Goal: Information Seeking & Learning: Learn about a topic

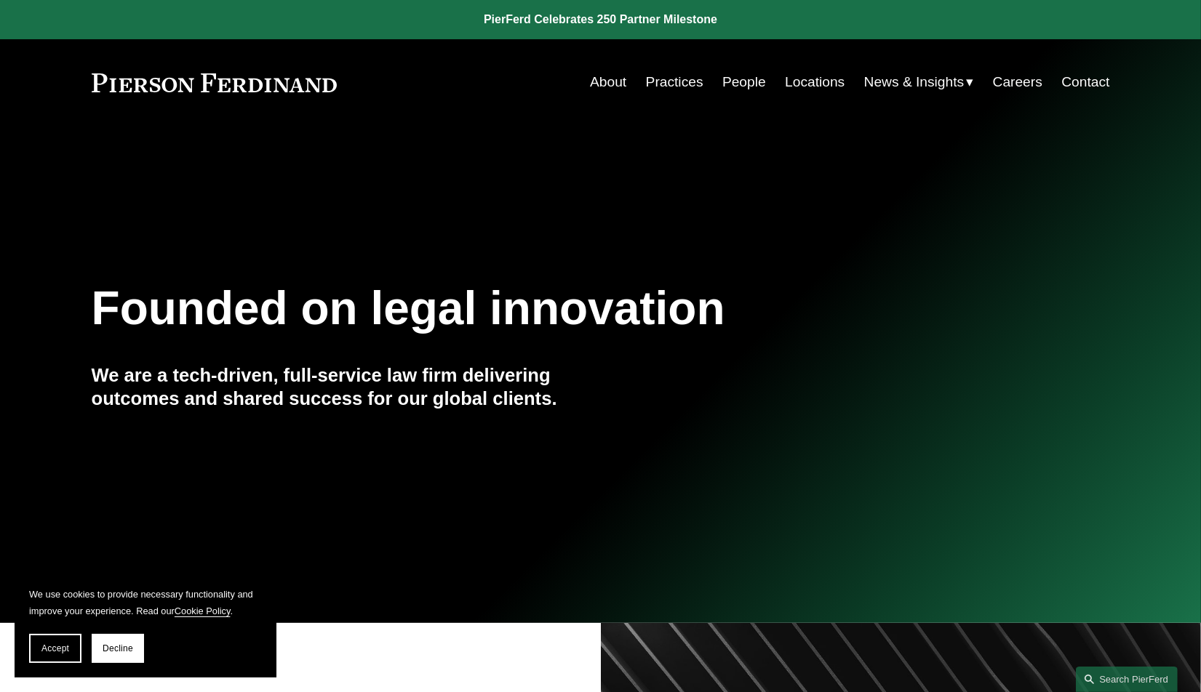
click at [730, 81] on link "People" at bounding box center [744, 82] width 44 height 28
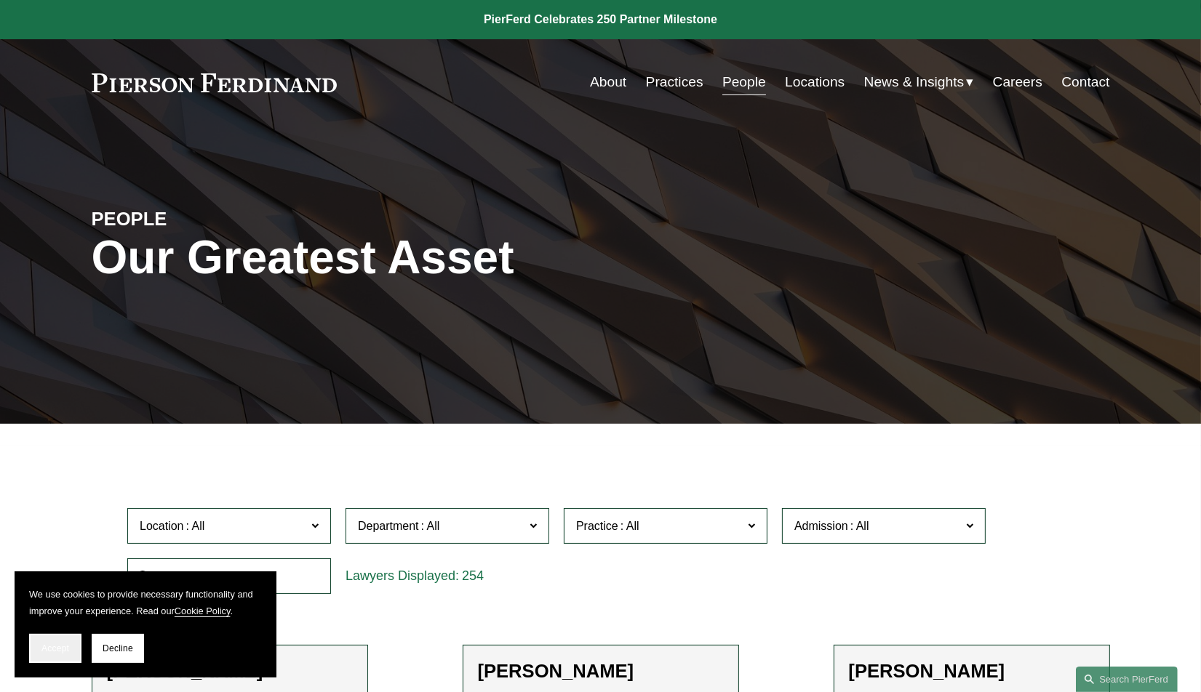
click at [44, 657] on button "Accept" at bounding box center [55, 648] width 52 height 29
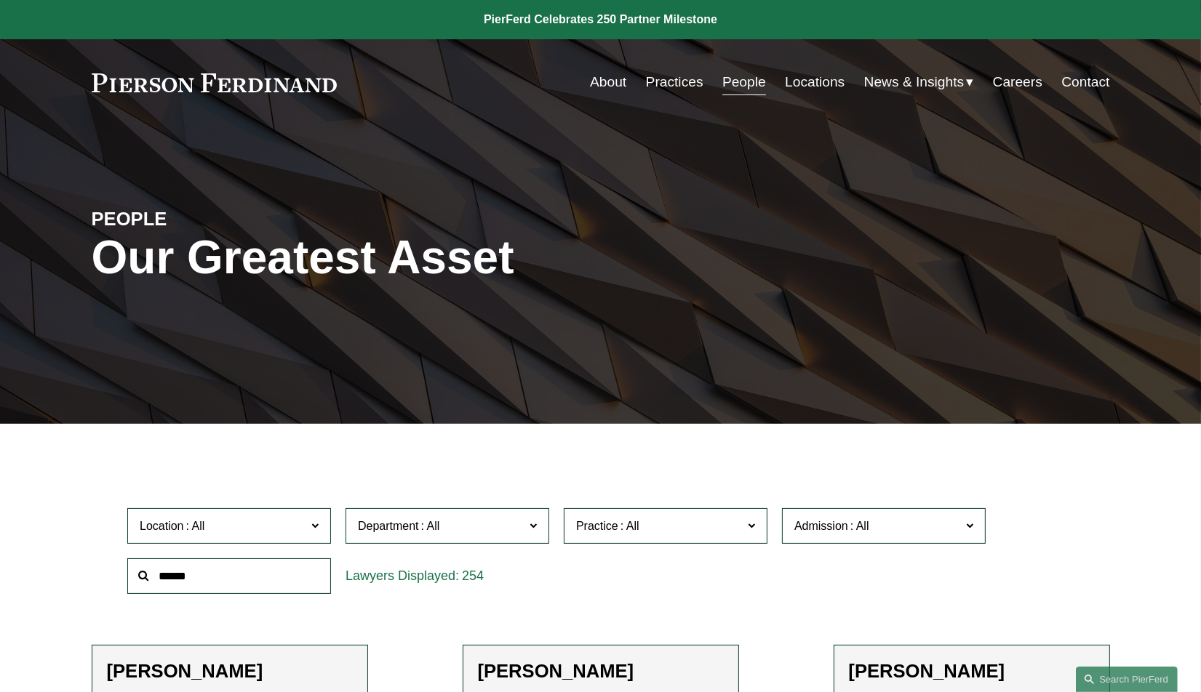
click at [451, 529] on span "Department" at bounding box center [441, 526] width 167 height 20
click at [0, 0] on link "Corporate" at bounding box center [0, 0] width 0 height 0
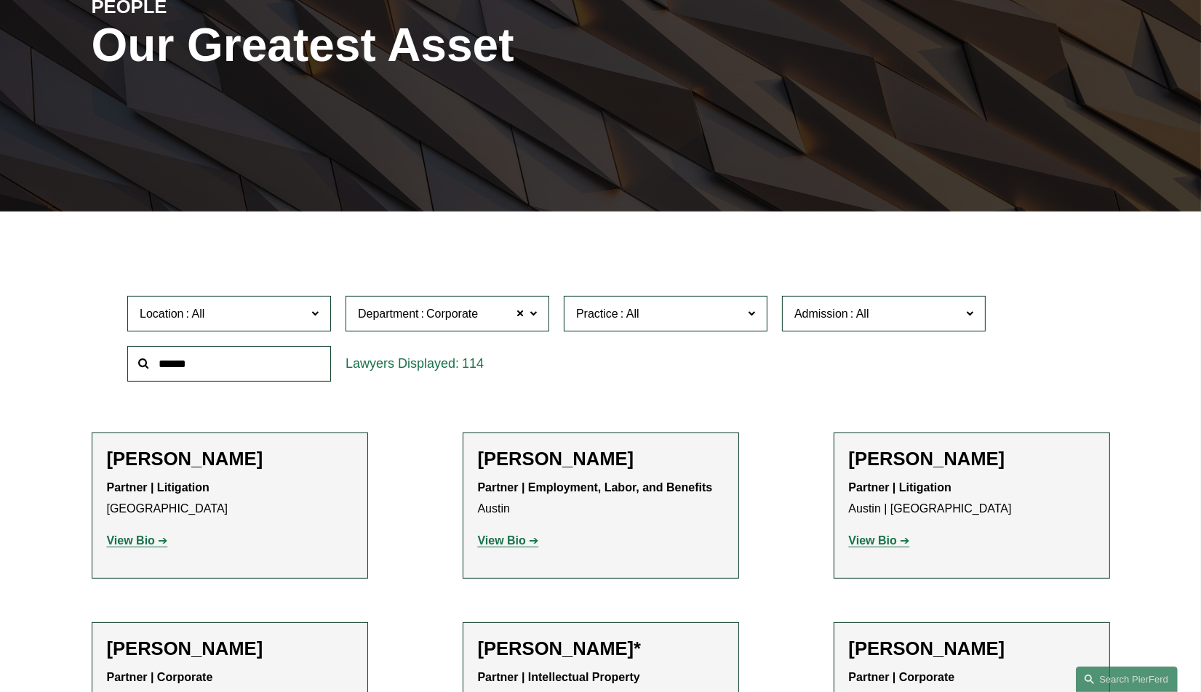
scroll to position [276, 0]
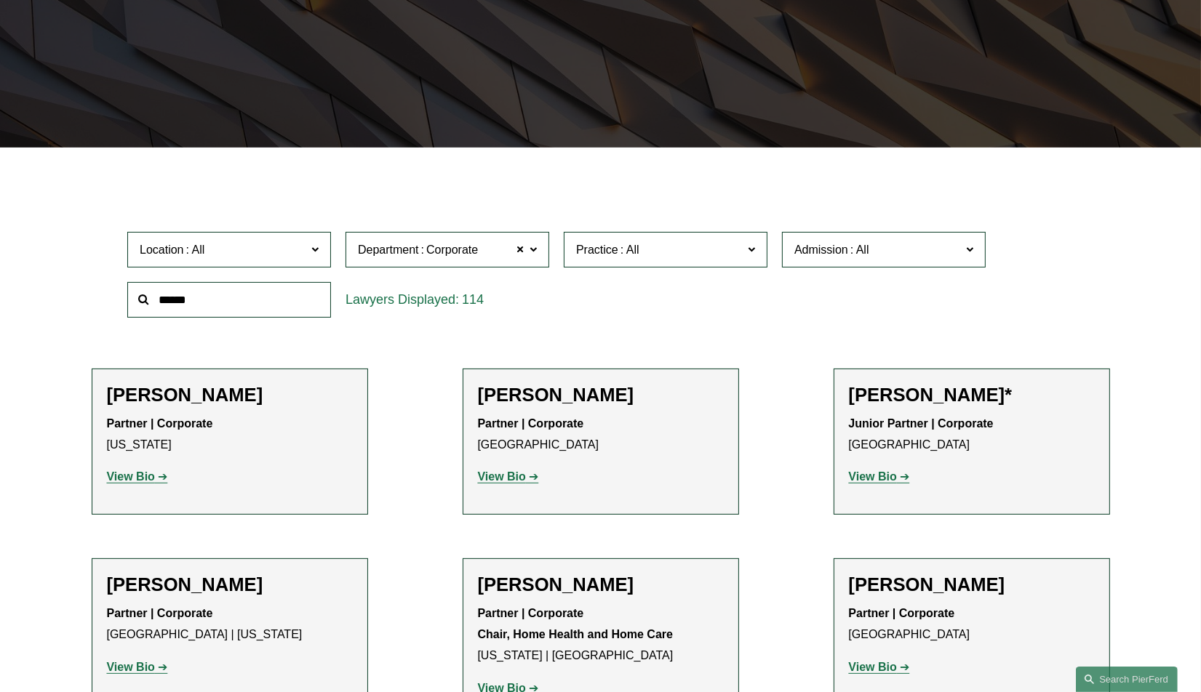
click at [688, 251] on span "Practice" at bounding box center [659, 250] width 167 height 20
click at [836, 324] on div "Location All Atlanta Austin Boston Charlotte Chicago Cincinnati Cleveland Colum…" at bounding box center [600, 275] width 961 height 100
click at [658, 252] on span "Practice" at bounding box center [659, 250] width 167 height 20
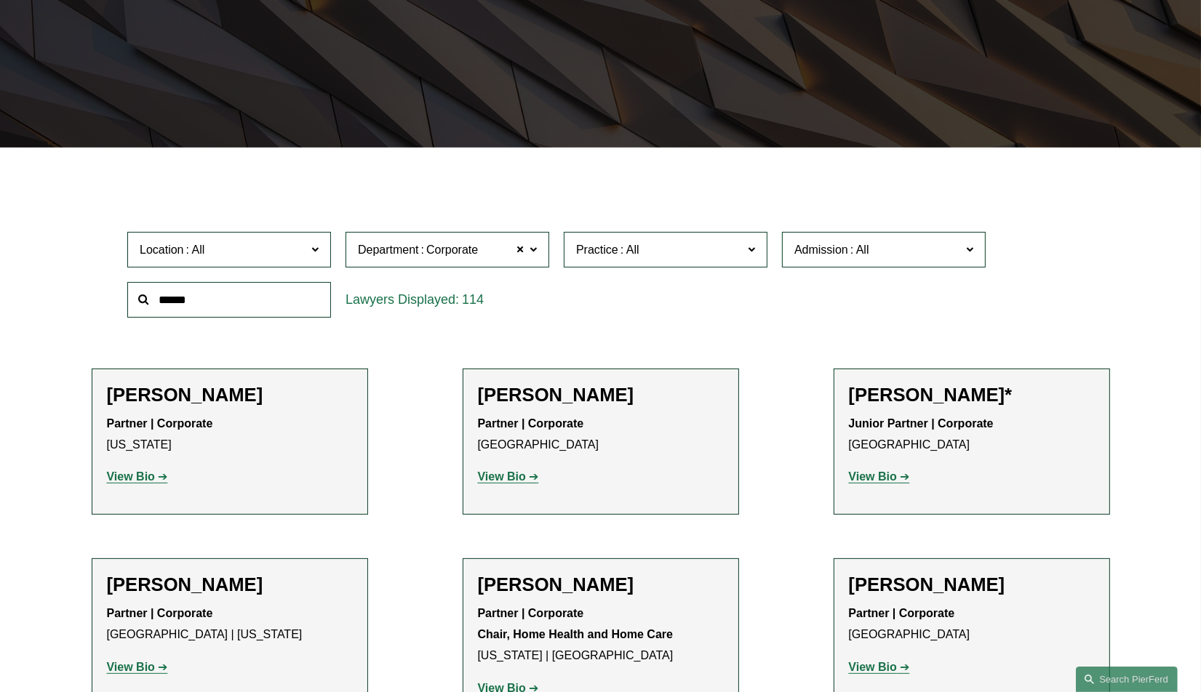
scroll to position [1891, 0]
click at [0, 0] on link "Mergers and Acquisitions" at bounding box center [0, 0] width 0 height 0
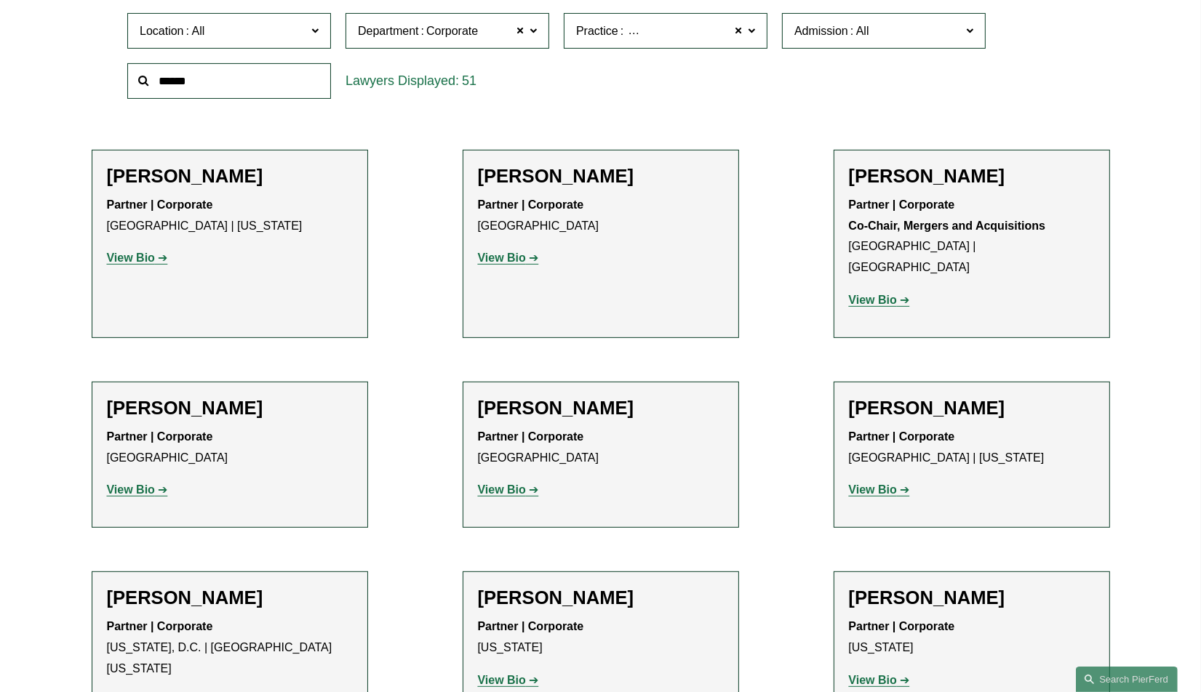
scroll to position [495, 0]
click at [868, 295] on strong "View Bio" at bounding box center [873, 301] width 48 height 12
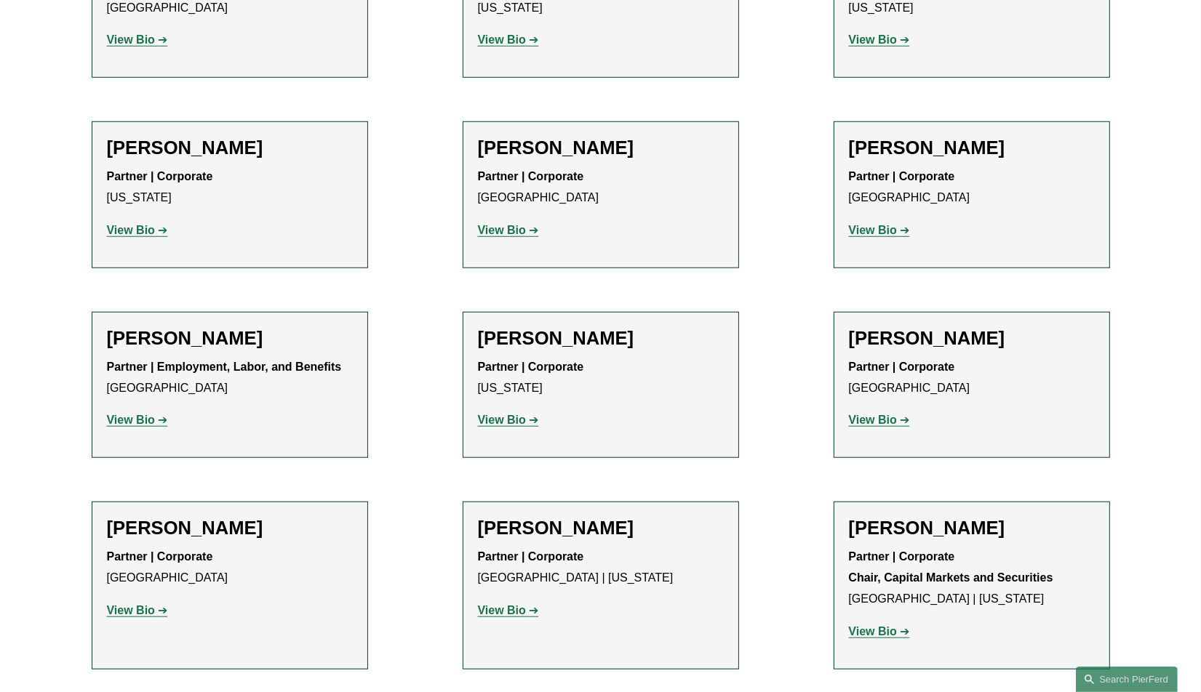
scroll to position [1748, 0]
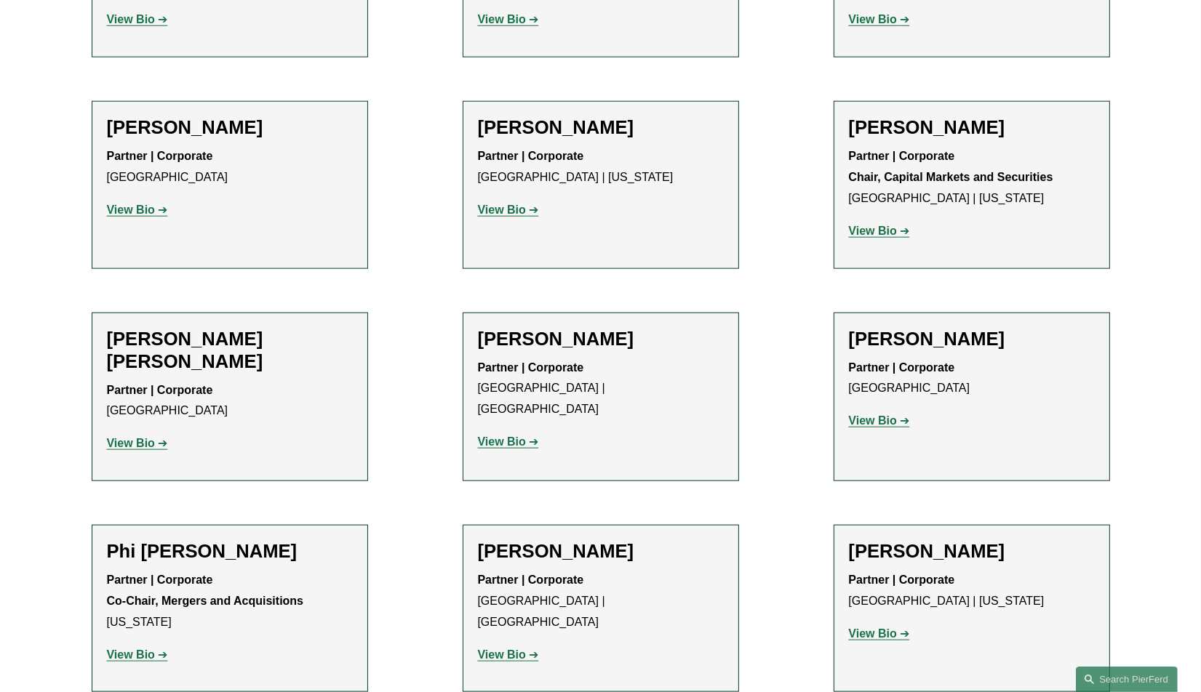
click at [128, 649] on strong "View Bio" at bounding box center [131, 655] width 48 height 12
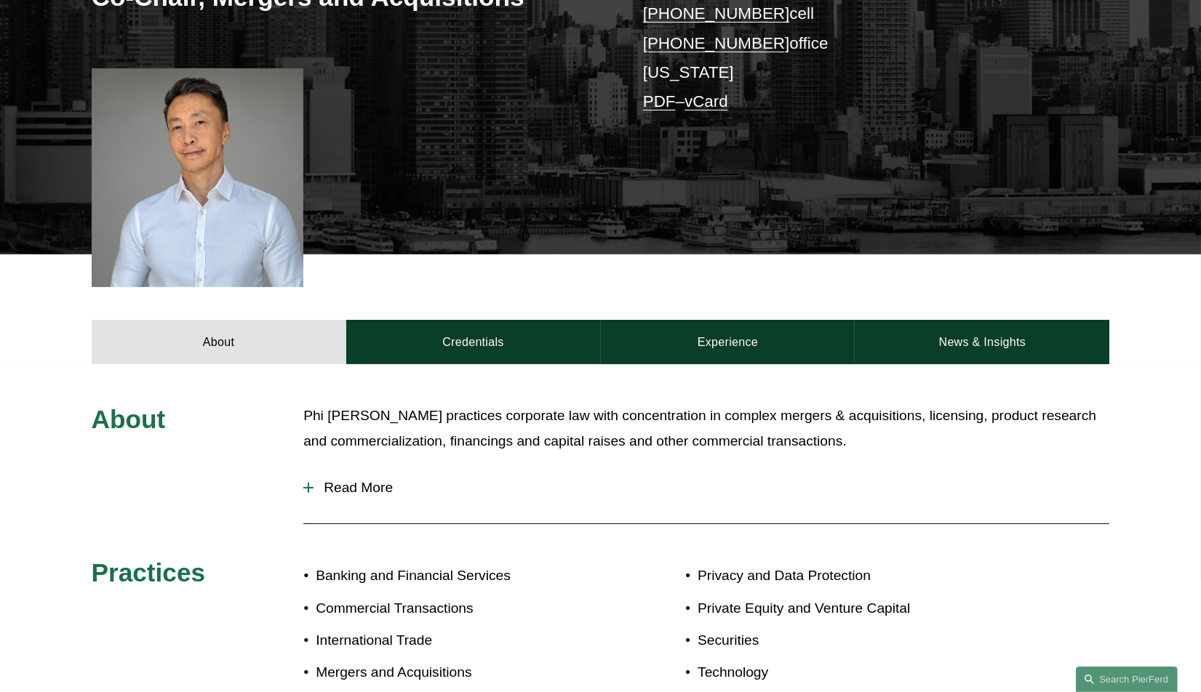
scroll to position [436, 0]
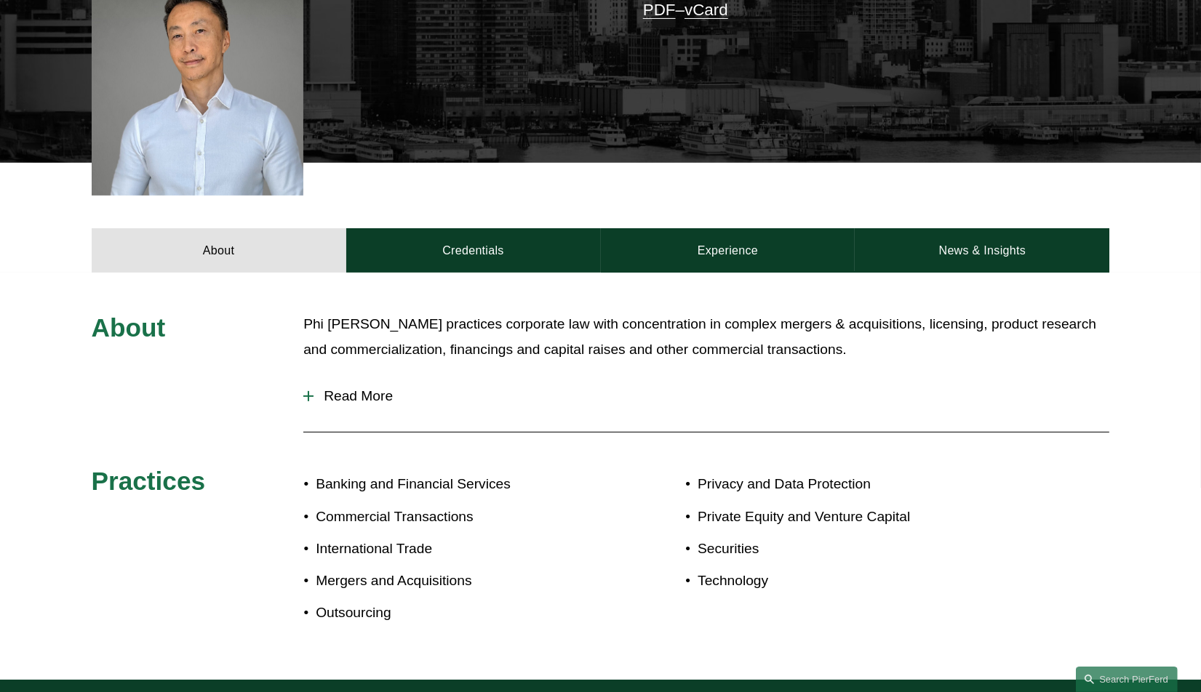
click at [353, 399] on span "Read More" at bounding box center [711, 396] width 796 height 16
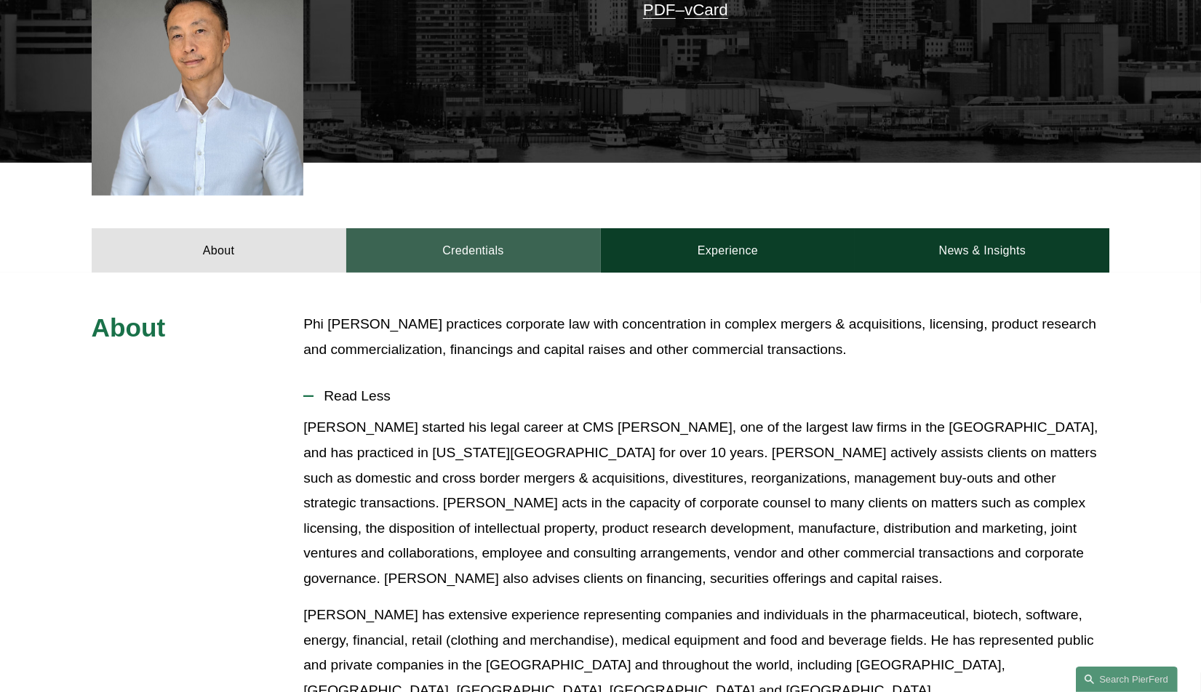
click at [459, 249] on link "Credentials" at bounding box center [473, 250] width 255 height 44
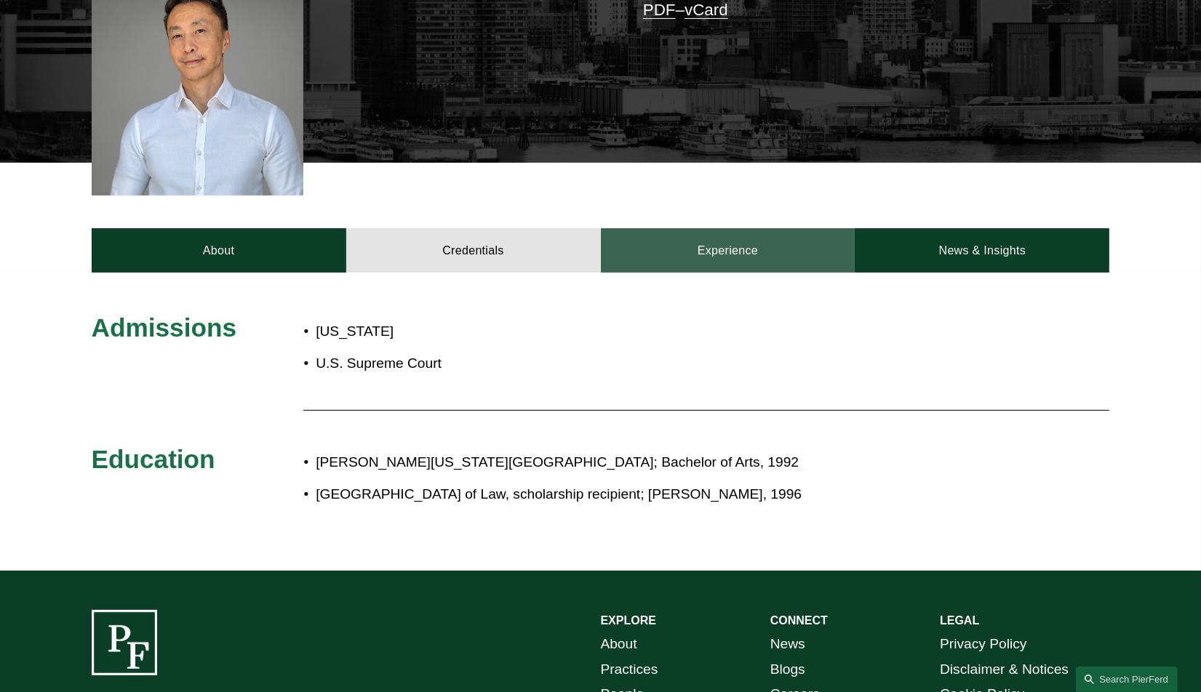
click at [723, 261] on link "Experience" at bounding box center [728, 250] width 255 height 44
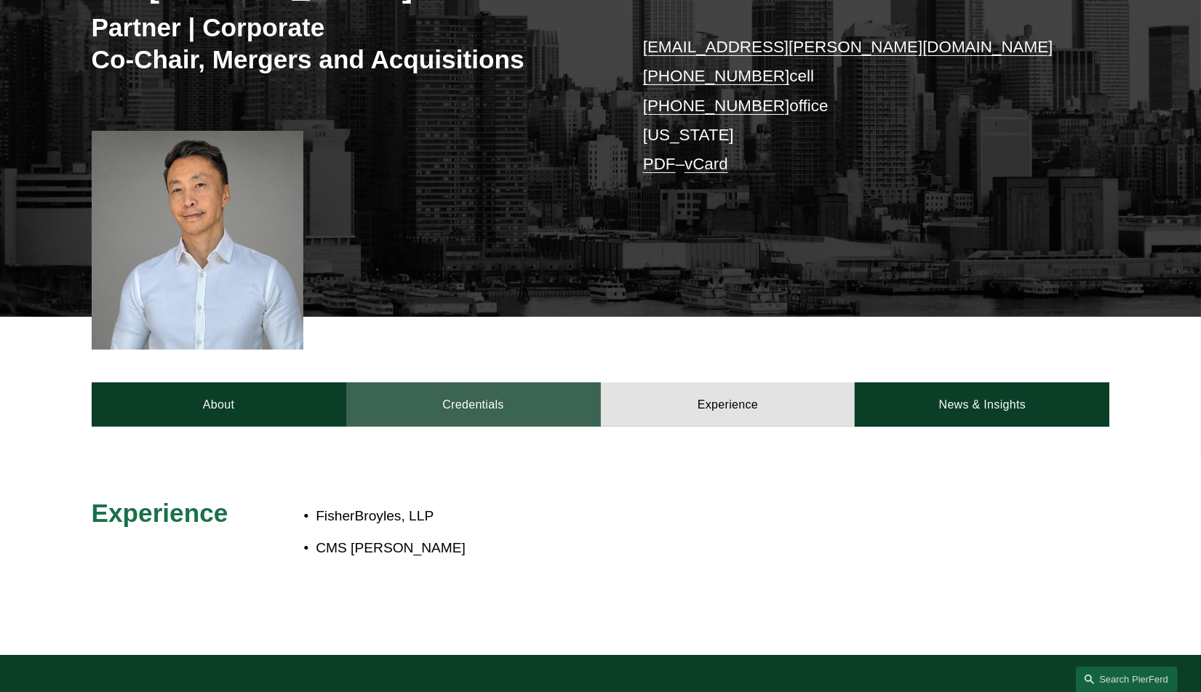
scroll to position [291, 0]
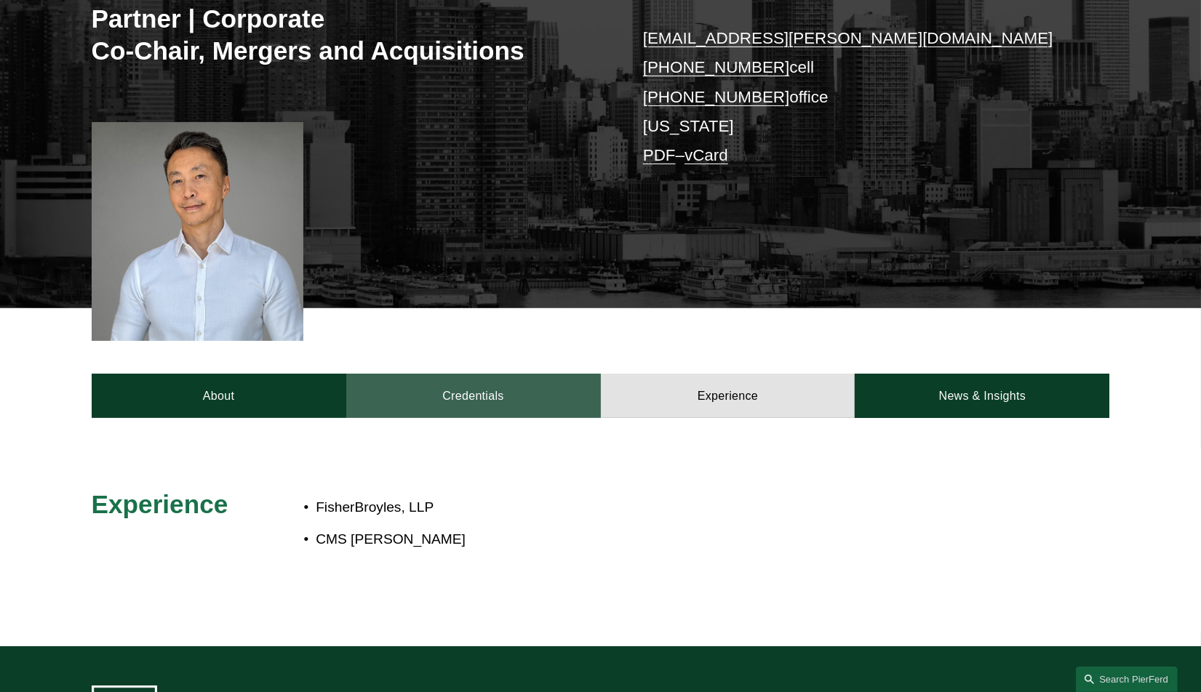
click at [441, 396] on link "Credentials" at bounding box center [473, 396] width 255 height 44
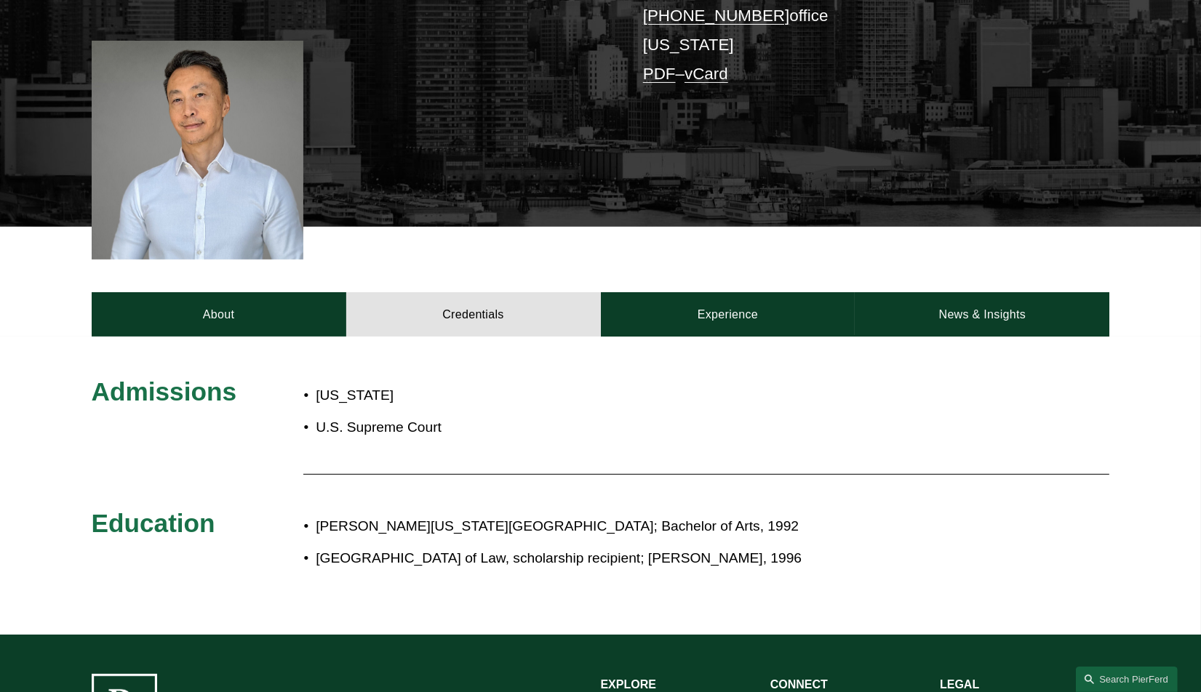
scroll to position [364, 0]
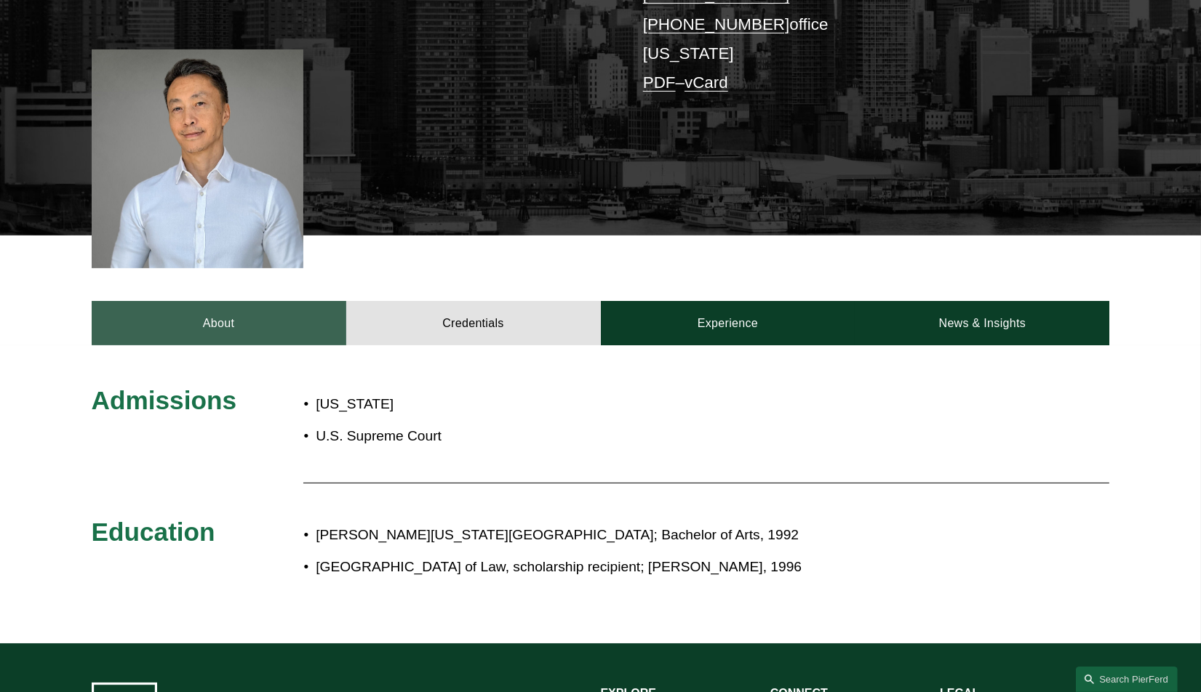
click at [176, 311] on link "About" at bounding box center [219, 323] width 255 height 44
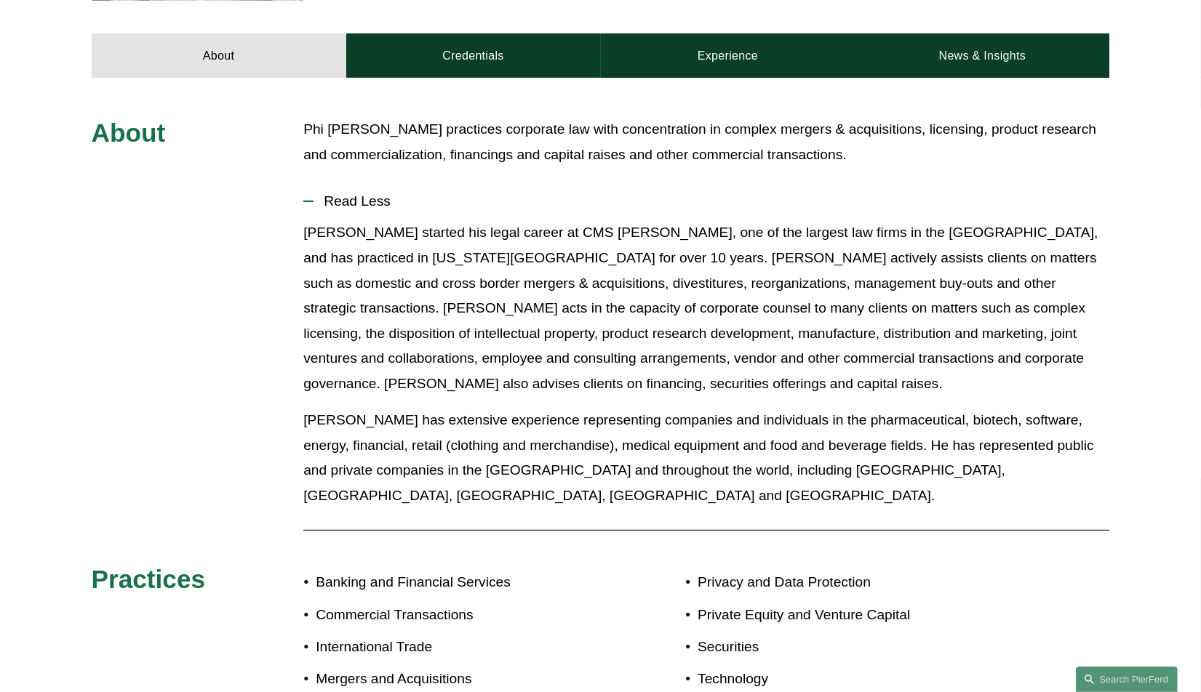
scroll to position [655, 0]
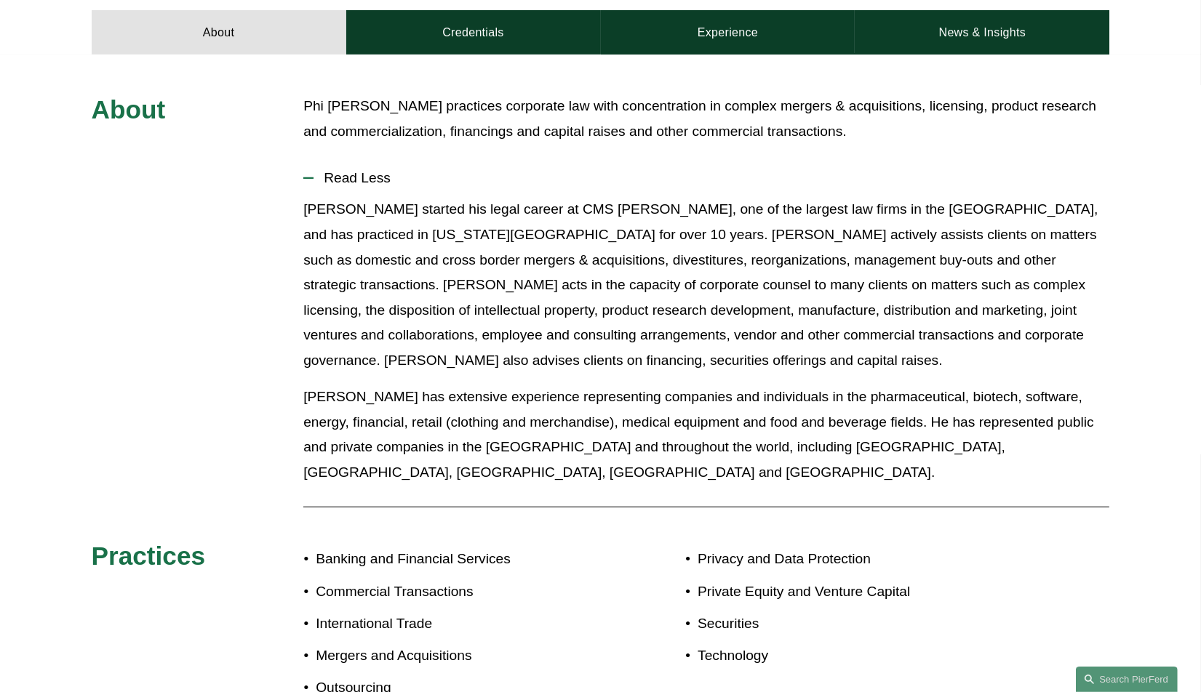
drag, startPoint x: 523, startPoint y: 233, endPoint x: 543, endPoint y: 217, distance: 24.9
click at [543, 217] on p "[PERSON_NAME] started his legal career at CMS [PERSON_NAME], one of the largest…" at bounding box center [706, 285] width 806 height 176
